Goal: Task Accomplishment & Management: Manage account settings

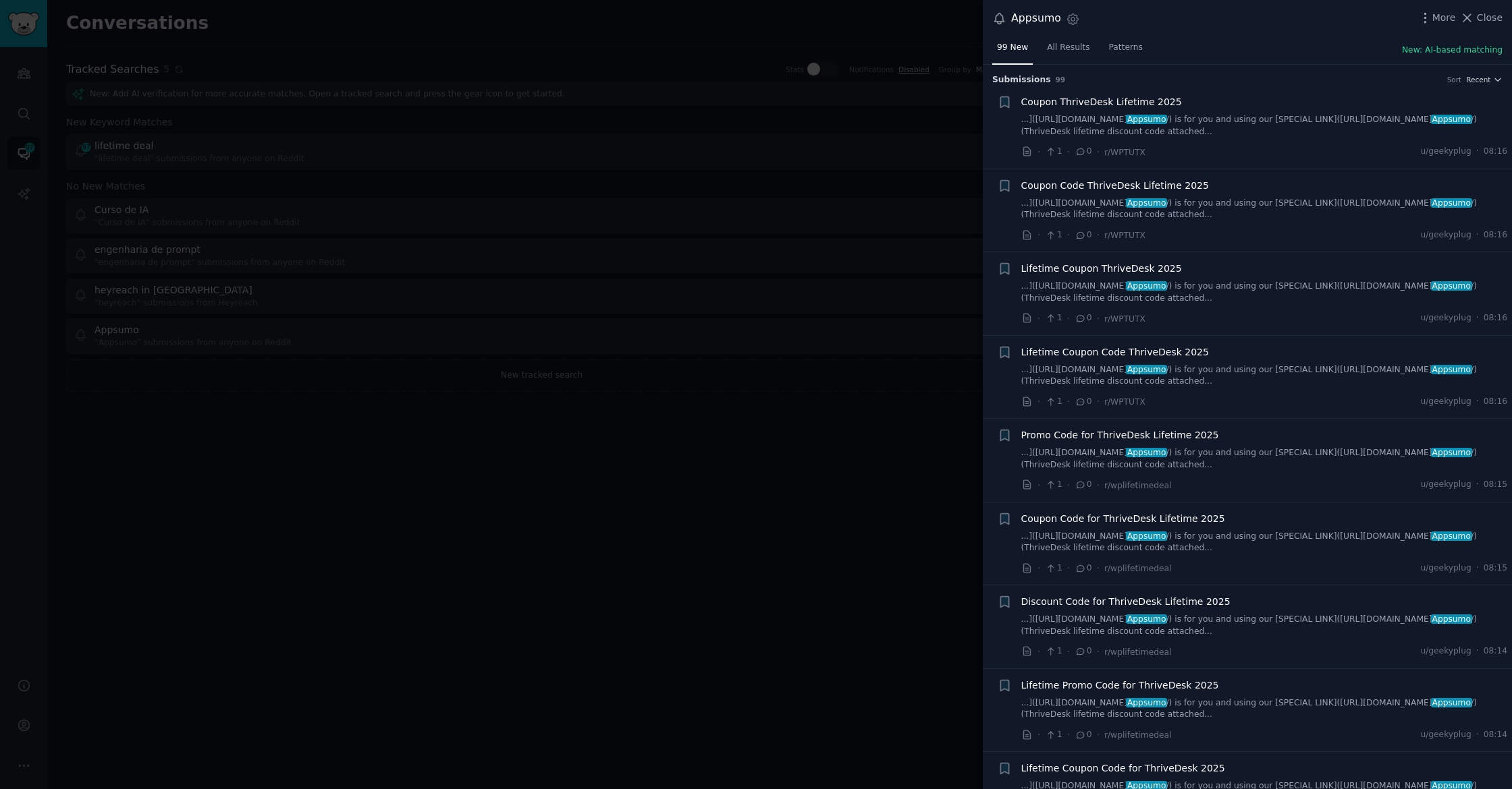
click at [340, 75] on div at bounding box center [756, 394] width 1512 height 789
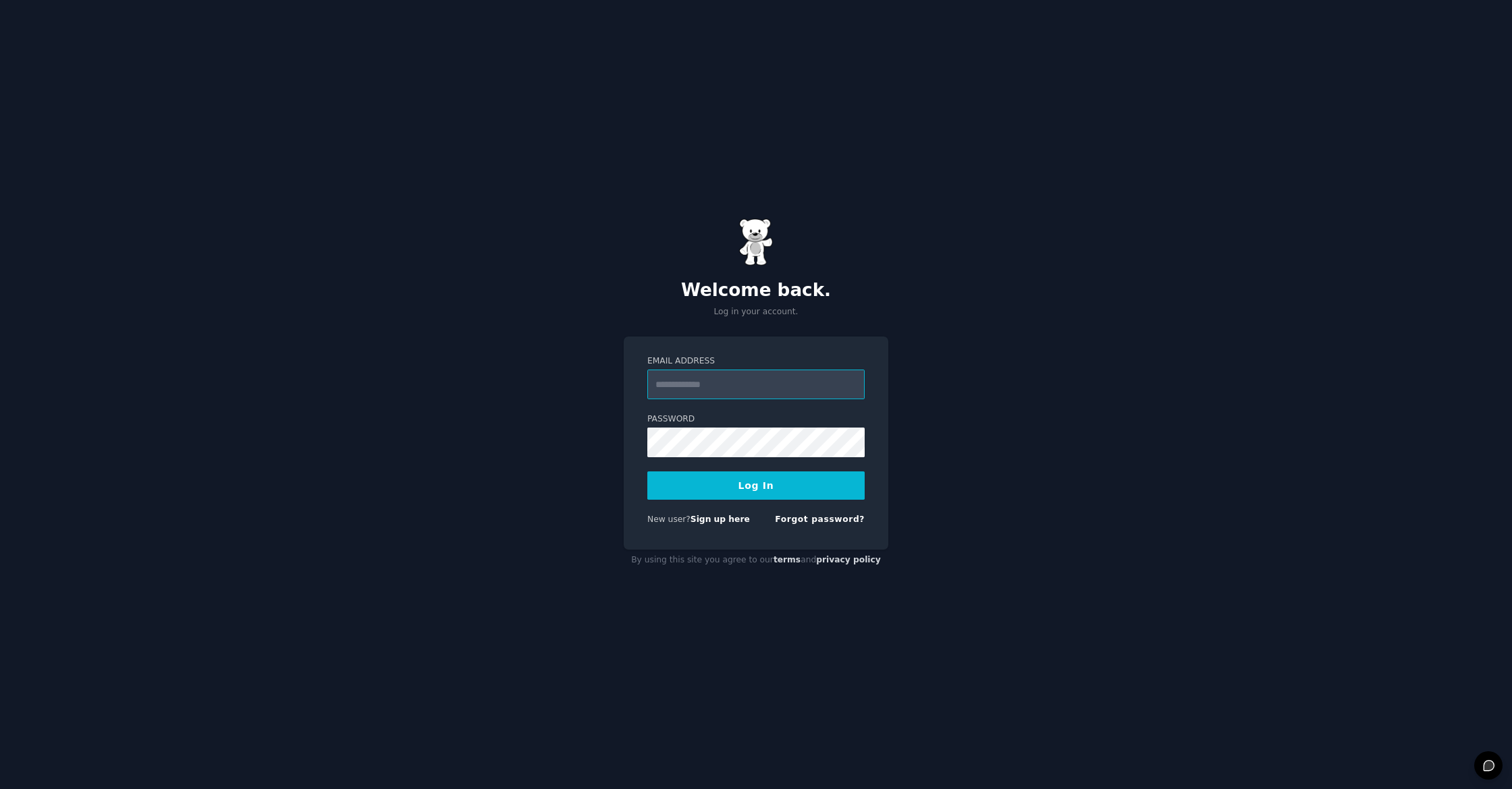
type input "**********"
click at [774, 478] on button "Log In" at bounding box center [756, 485] width 217 height 28
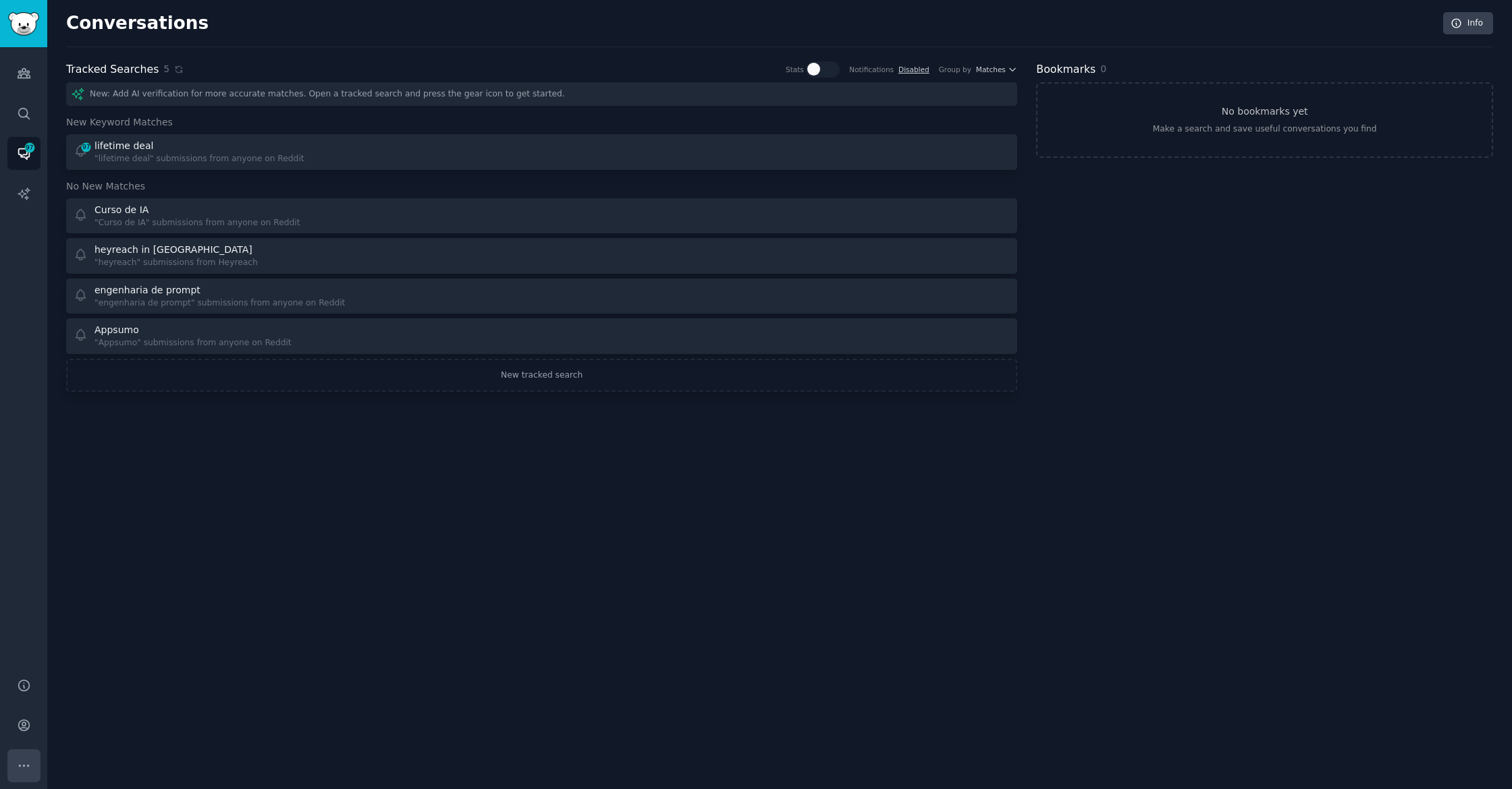
click at [19, 761] on icon "Sidebar" at bounding box center [23, 766] width 14 height 14
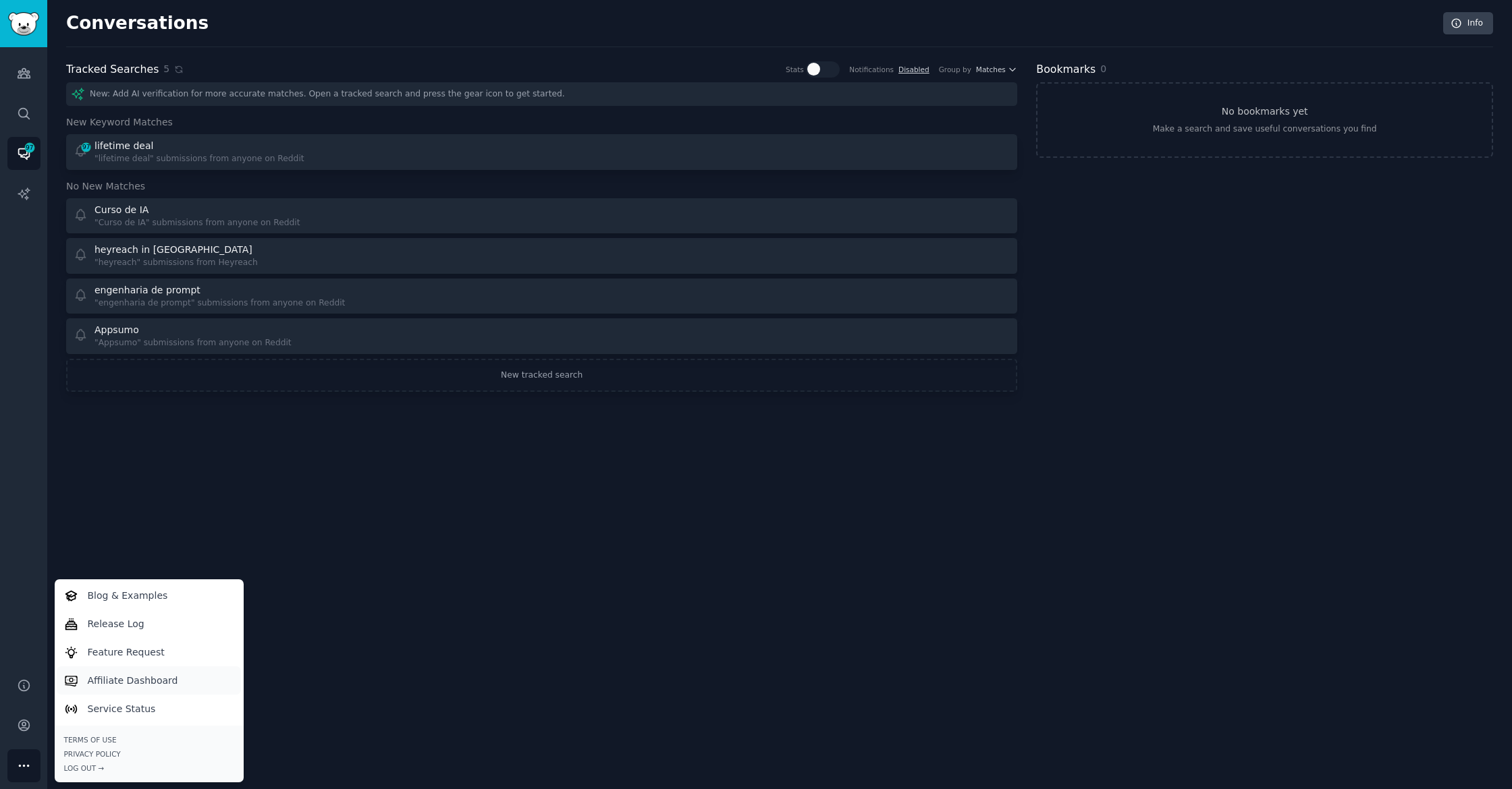
click at [129, 676] on p "Affiliate Dashboard" at bounding box center [133, 681] width 90 height 14
click at [134, 599] on p "Blog & Examples" at bounding box center [128, 596] width 80 height 14
click at [29, 721] on icon "Sidebar" at bounding box center [23, 725] width 14 height 14
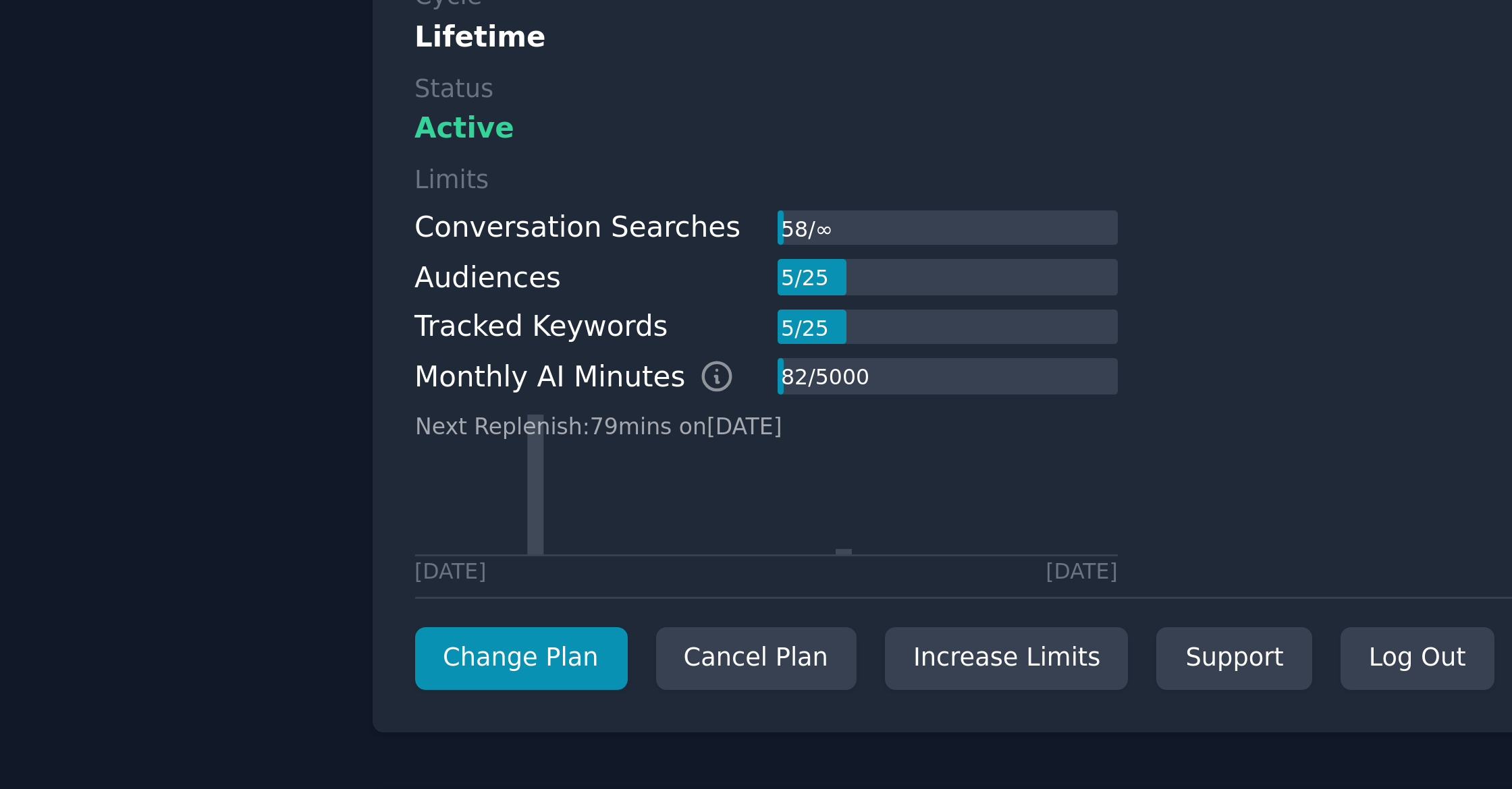
click at [620, 209] on div "Conversation Searches" at bounding box center [615, 211] width 108 height 14
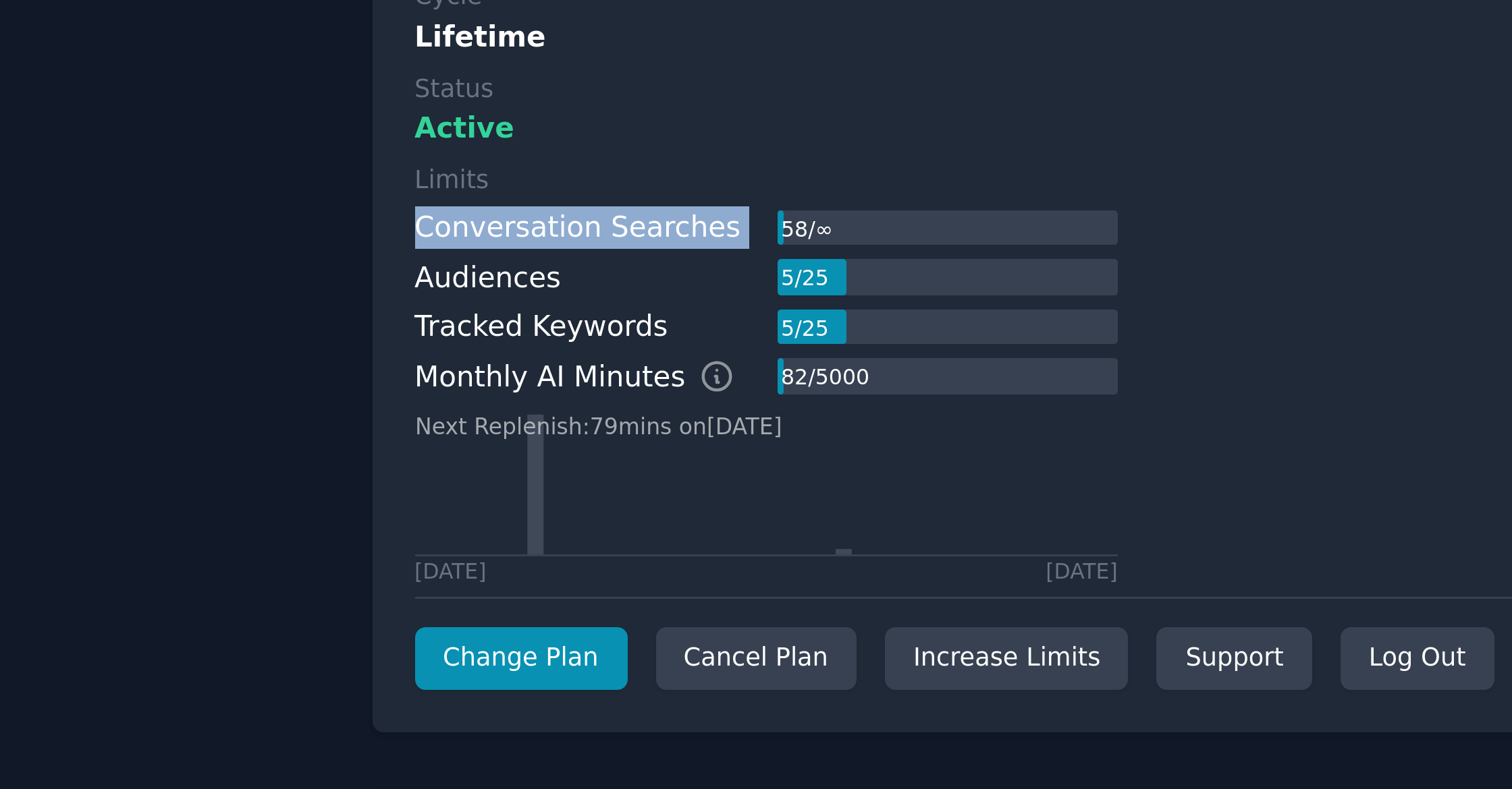
click at [620, 209] on div "Conversation Searches" at bounding box center [615, 211] width 108 height 14
